Goal: Check status: Check status

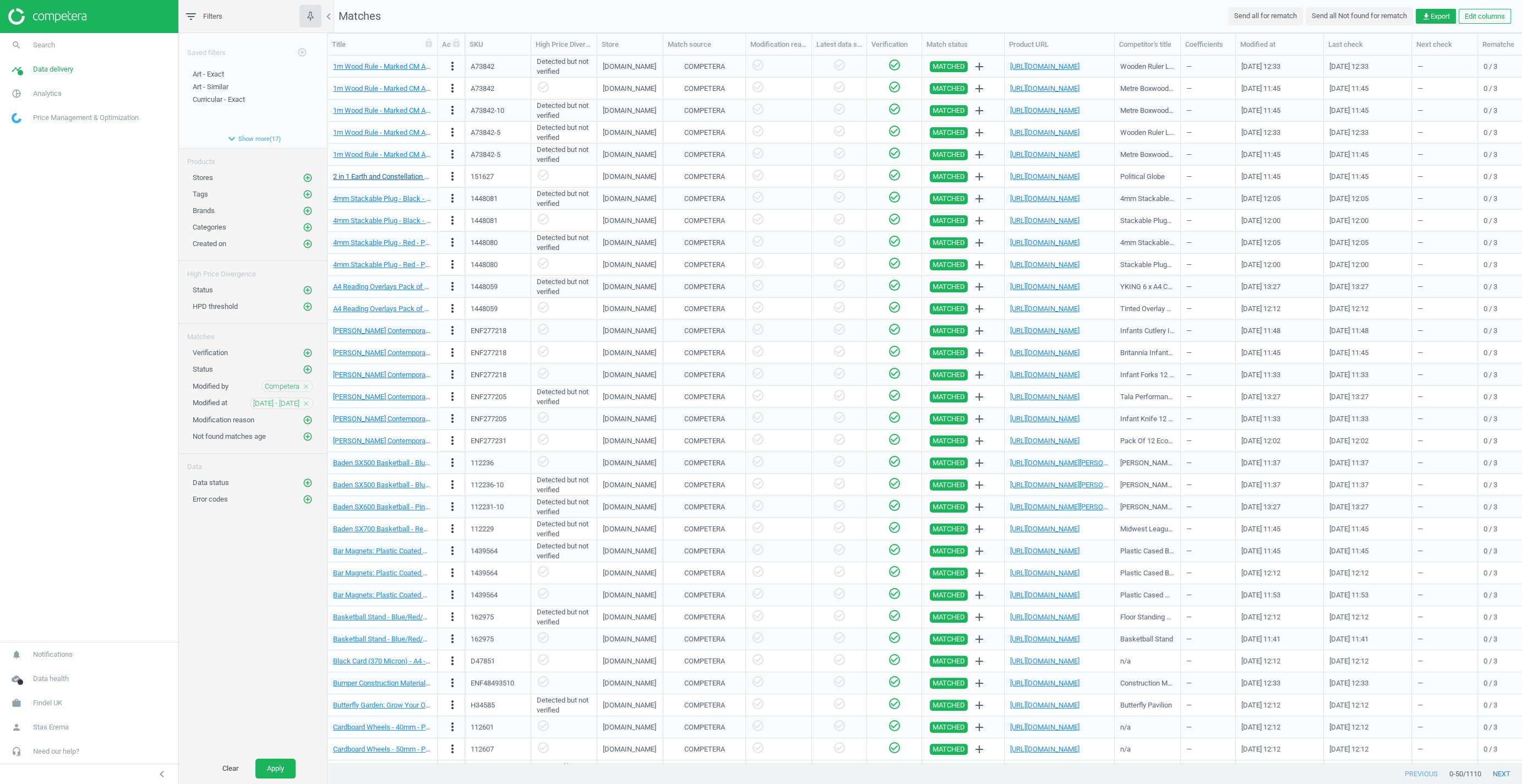
scroll to position [707, 1194]
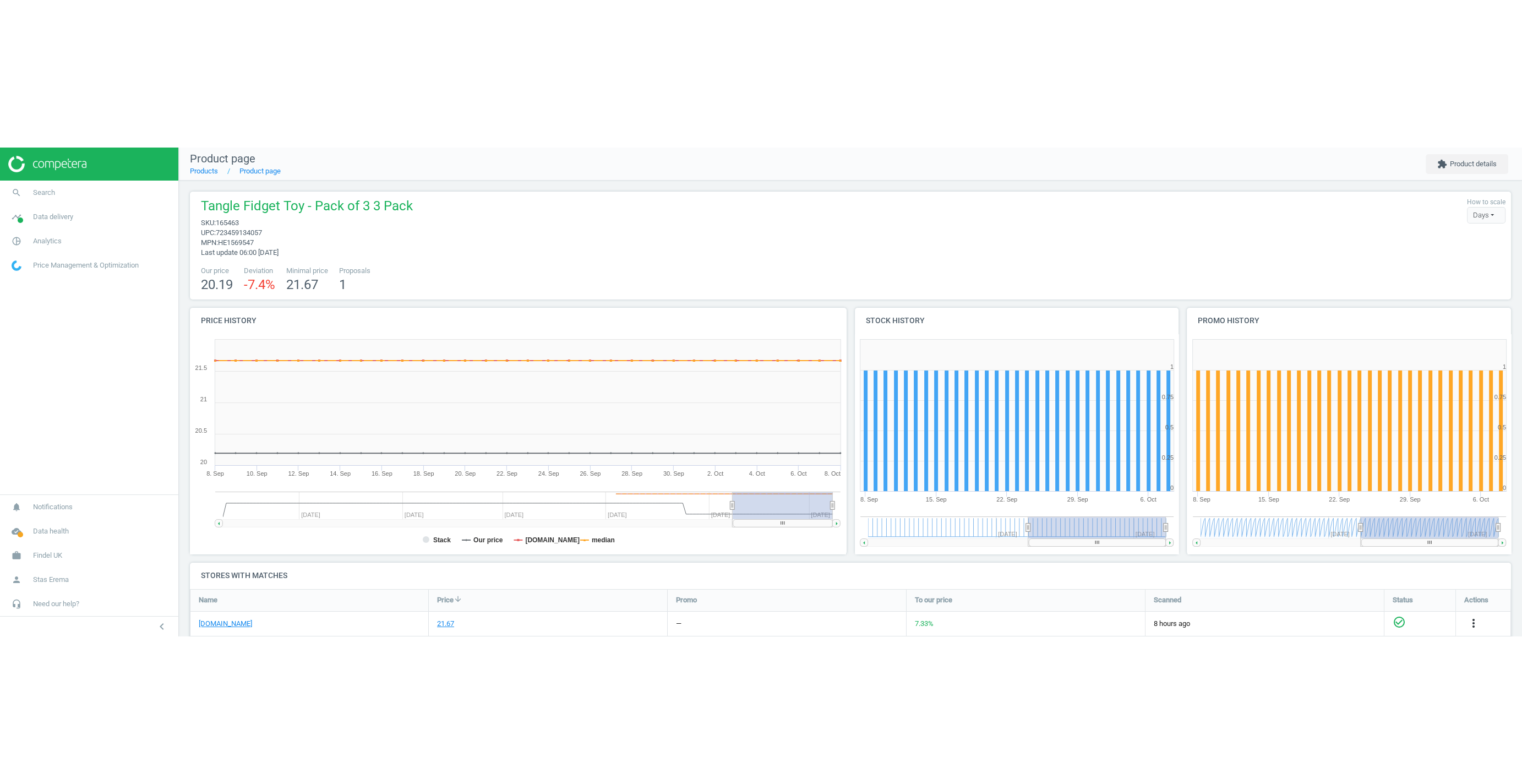
scroll to position [303, 0]
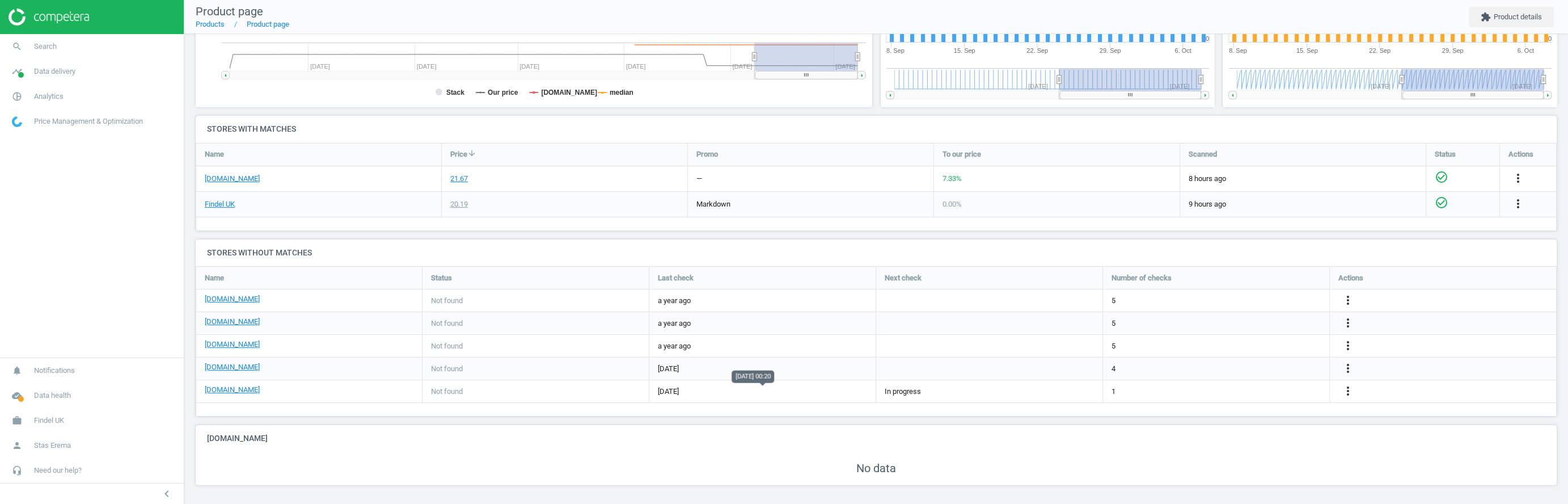
click at [673, 392] on span "[DATE]" at bounding box center [762, 391] width 209 height 10
drag, startPoint x: 673, startPoint y: 392, endPoint x: 668, endPoint y: 331, distance: 61.2
click at [666, 386] on span "[DATE]" at bounding box center [762, 391] width 209 height 10
click at [668, 330] on div "a year ago" at bounding box center [762, 323] width 226 height 22
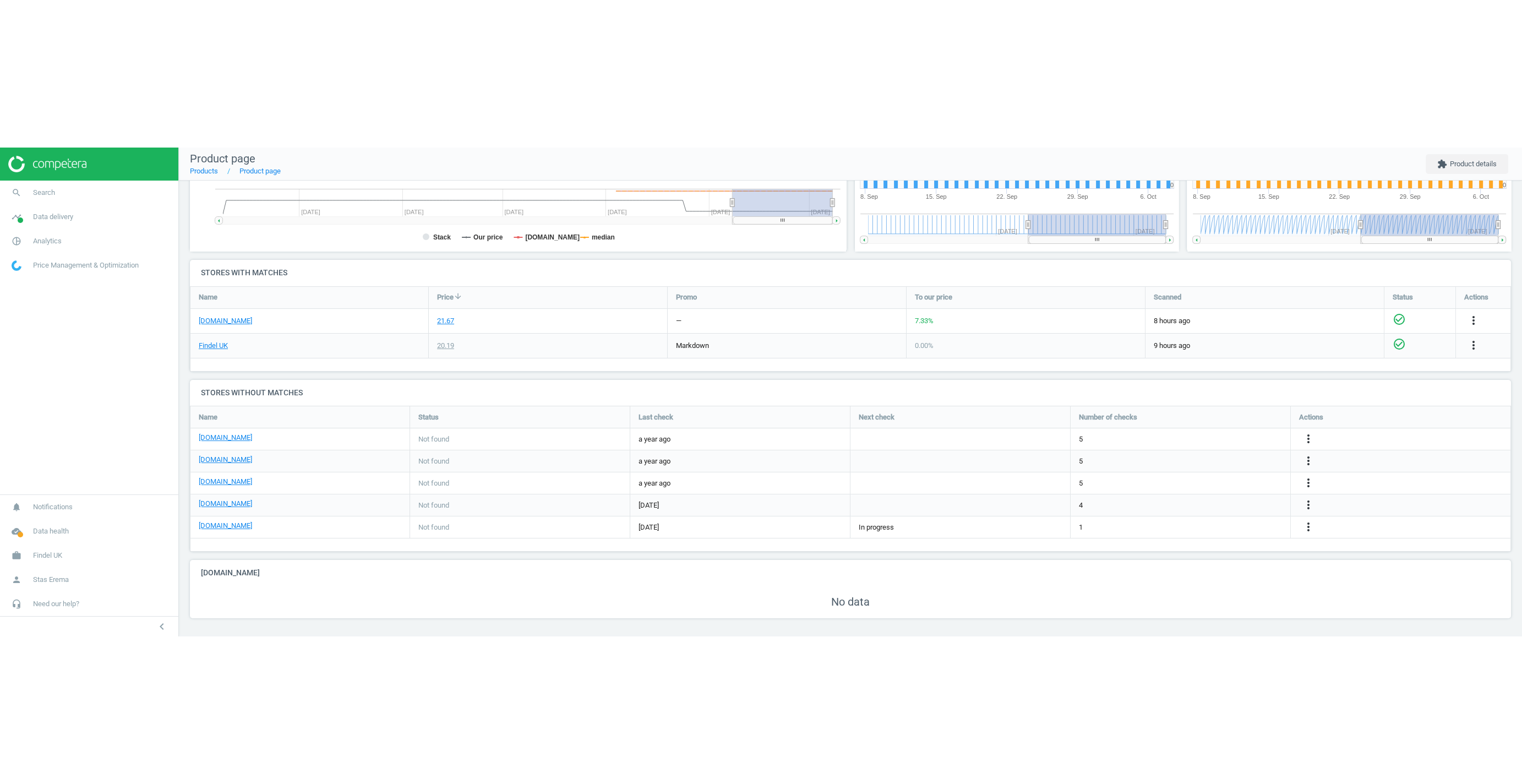
scroll to position [8, 0]
